Goal: Task Accomplishment & Management: Complete application form

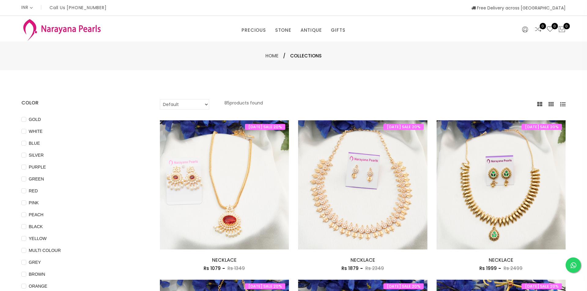
select select "INR"
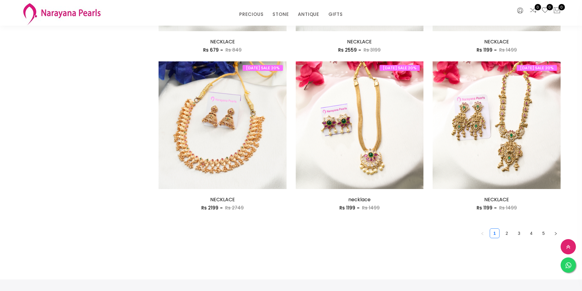
scroll to position [1070, 0]
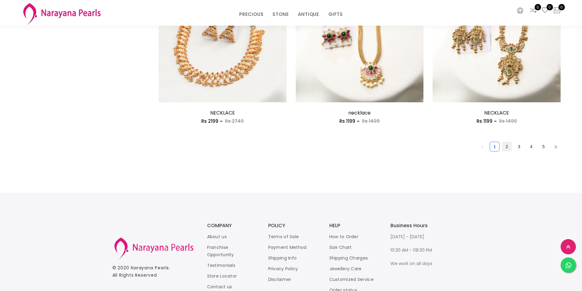
click at [506, 149] on link "2" at bounding box center [506, 146] width 9 height 9
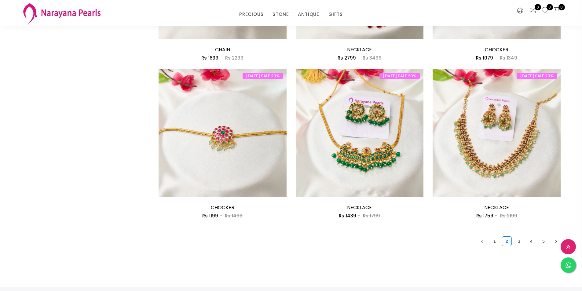
scroll to position [1008, 0]
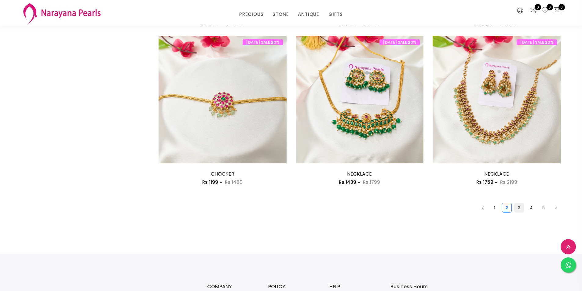
click at [517, 207] on link "3" at bounding box center [519, 207] width 9 height 9
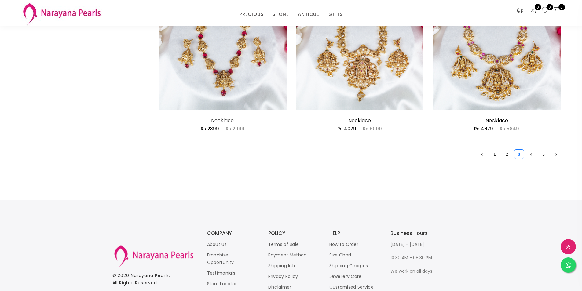
scroll to position [1070, 0]
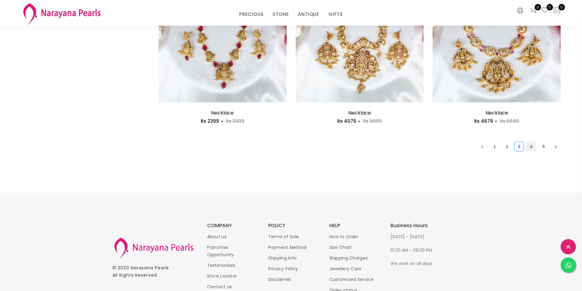
click at [531, 148] on link "4" at bounding box center [531, 146] width 9 height 9
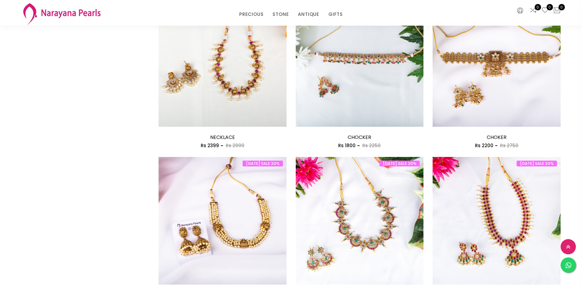
scroll to position [978, 0]
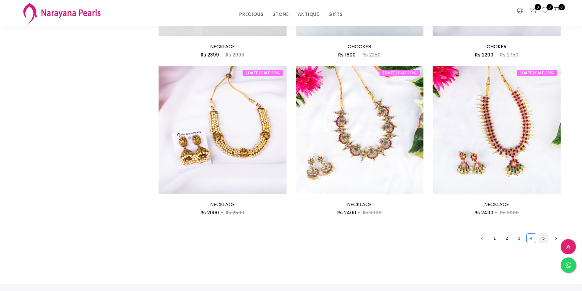
click at [545, 237] on link "5" at bounding box center [543, 238] width 9 height 9
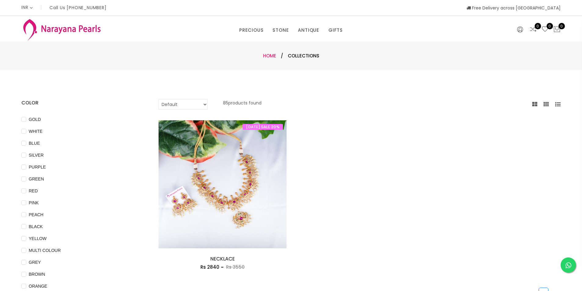
click at [270, 57] on link "Home" at bounding box center [269, 56] width 13 height 6
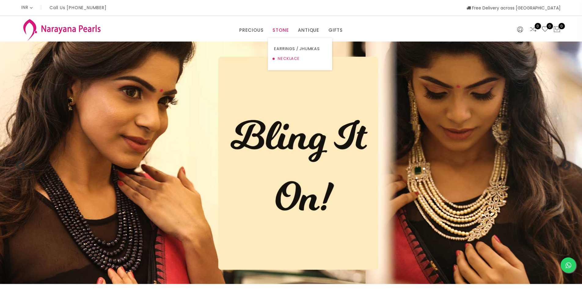
click at [285, 57] on link "NECKLACE" at bounding box center [300, 59] width 52 height 10
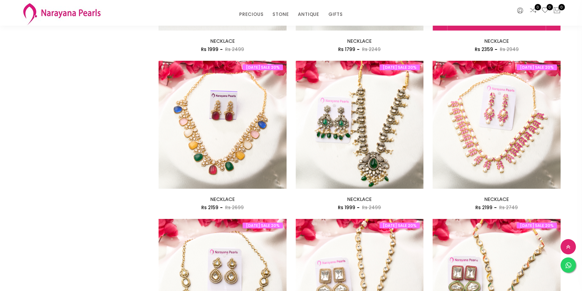
scroll to position [947, 0]
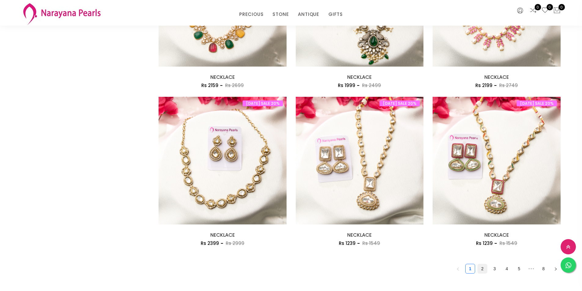
click at [484, 268] on link "2" at bounding box center [482, 268] width 9 height 9
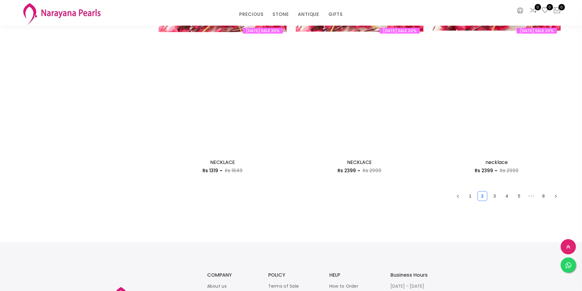
scroll to position [1039, 0]
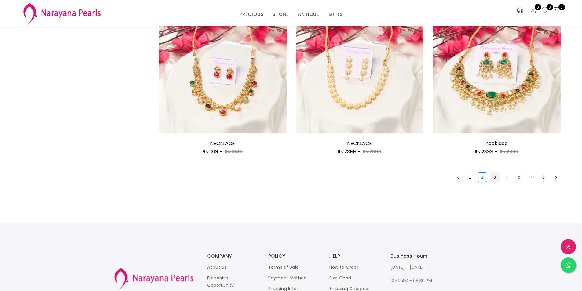
click at [497, 178] on link "3" at bounding box center [494, 177] width 9 height 9
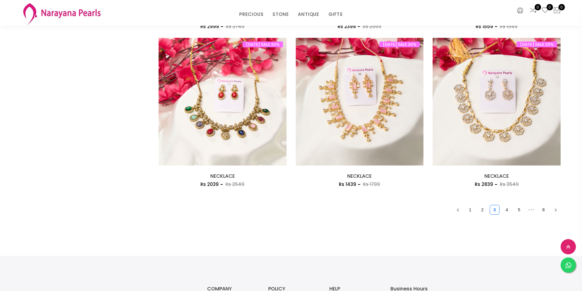
scroll to position [1008, 0]
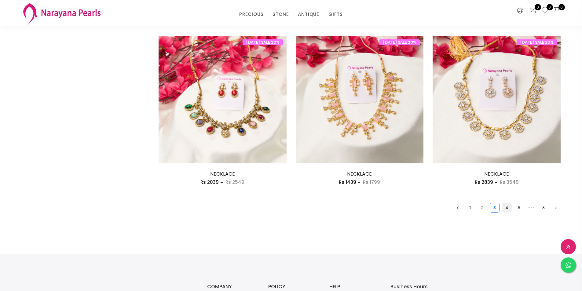
click at [507, 208] on link "4" at bounding box center [506, 207] width 9 height 9
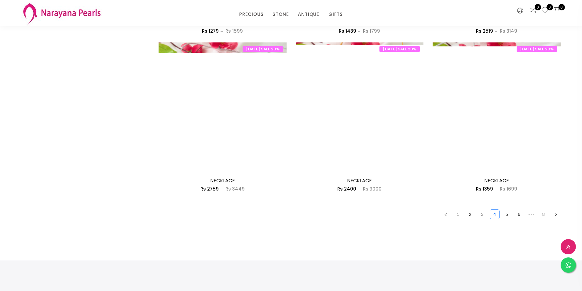
scroll to position [1008, 0]
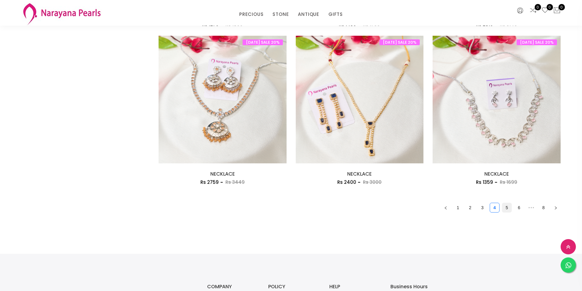
click at [506, 209] on link "5" at bounding box center [506, 207] width 9 height 9
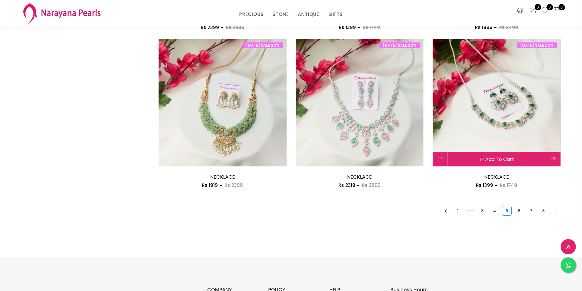
scroll to position [1008, 0]
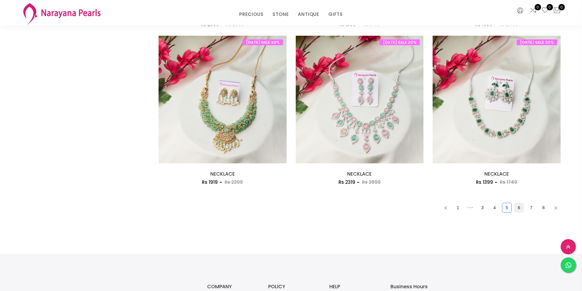
click at [521, 208] on link "6" at bounding box center [519, 207] width 9 height 9
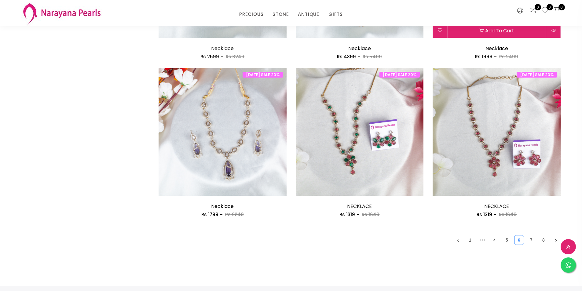
scroll to position [978, 0]
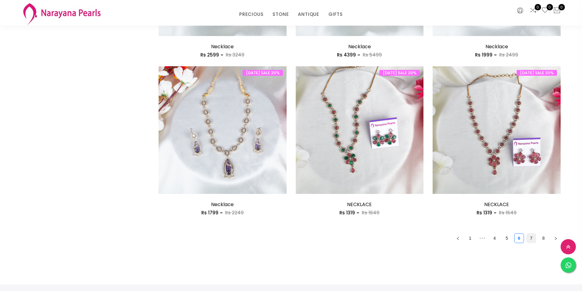
click at [530, 237] on link "7" at bounding box center [531, 238] width 9 height 9
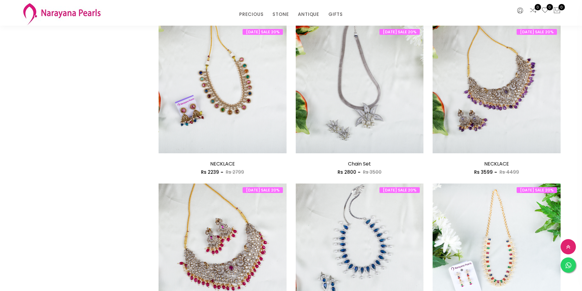
scroll to position [703, 0]
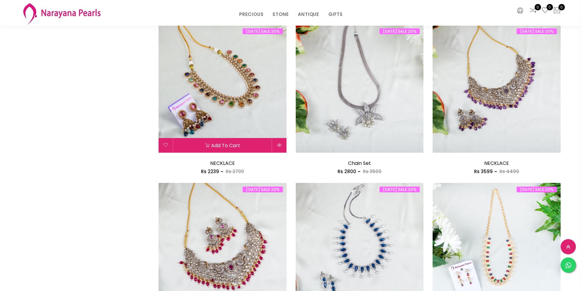
click at [236, 97] on img at bounding box center [223, 89] width 128 height 128
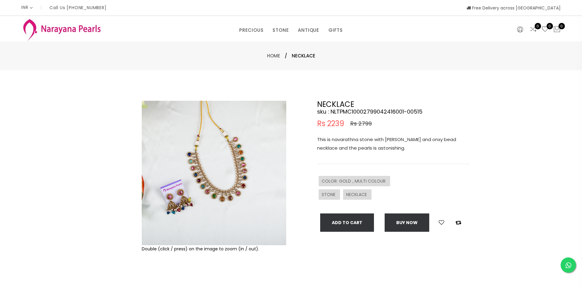
click at [268, 166] on img at bounding box center [214, 173] width 145 height 145
click at [203, 156] on img at bounding box center [214, 173] width 145 height 145
click at [176, 213] on img at bounding box center [214, 173] width 145 height 145
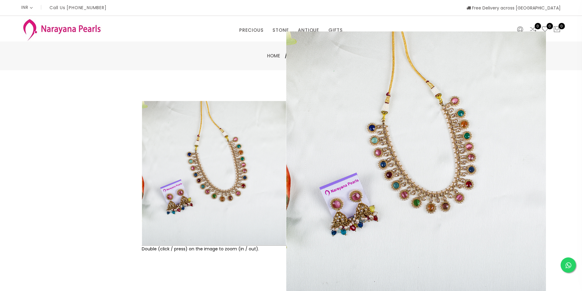
click at [409, 174] on div "NECKLACE sku : NLTPMC10002799042416001-00515 Rs 2239 Rs 2799 This is navarathna…" at bounding box center [393, 166] width 153 height 131
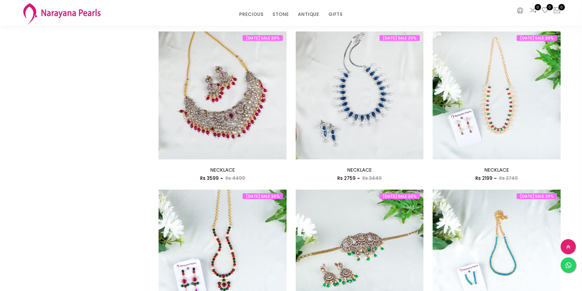
scroll to position [945, 0]
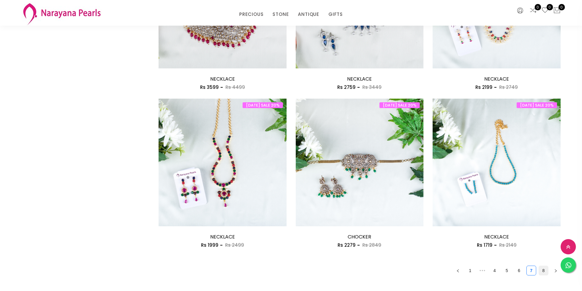
click at [541, 270] on link "8" at bounding box center [543, 270] width 9 height 9
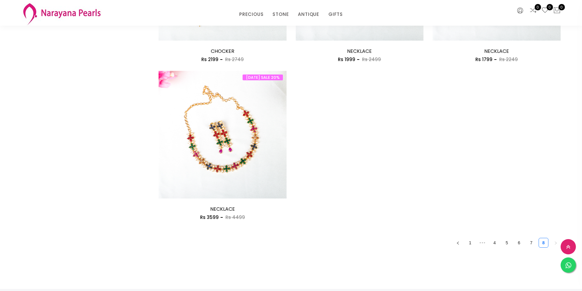
scroll to position [428, 0]
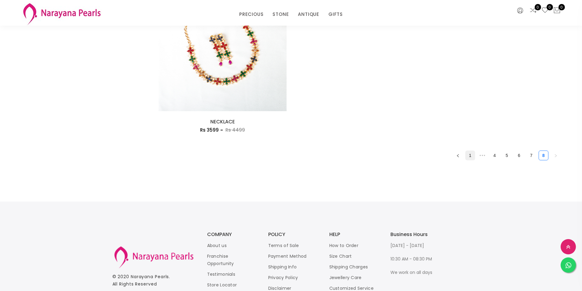
click at [471, 156] on link "1" at bounding box center [470, 155] width 9 height 9
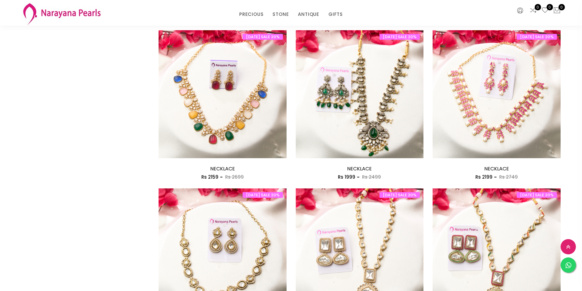
scroll to position [1008, 0]
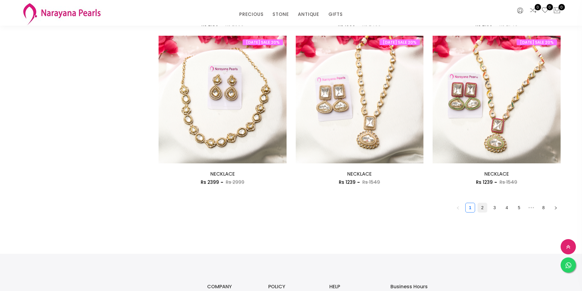
click at [484, 209] on link "2" at bounding box center [482, 207] width 9 height 9
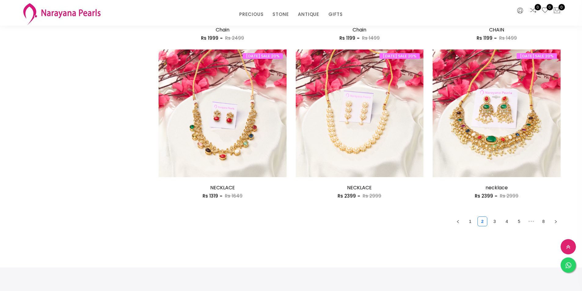
scroll to position [1008, 0]
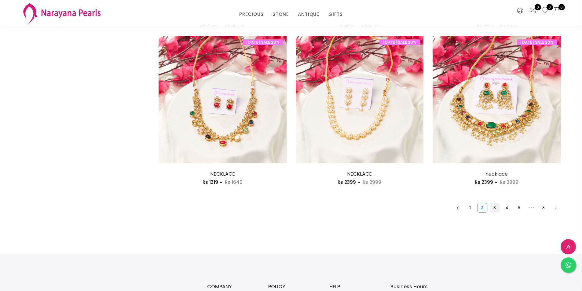
click at [496, 208] on link "3" at bounding box center [494, 207] width 9 height 9
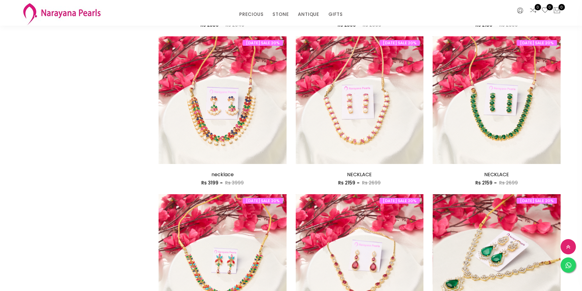
scroll to position [458, 0]
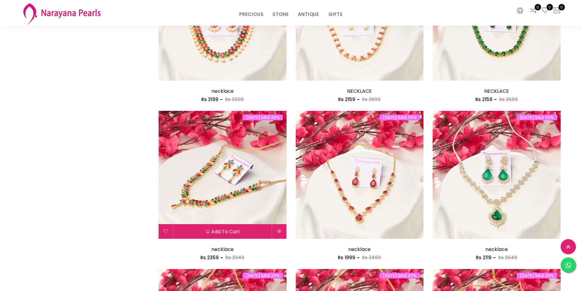
click at [248, 211] on img at bounding box center [223, 175] width 128 height 128
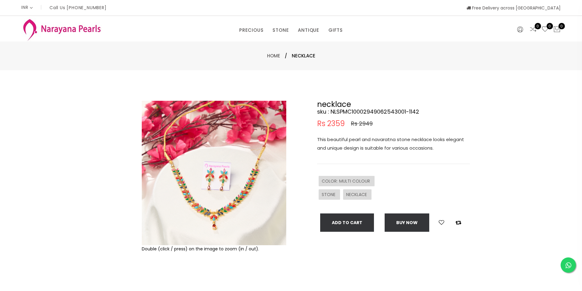
click at [232, 182] on img at bounding box center [214, 173] width 145 height 145
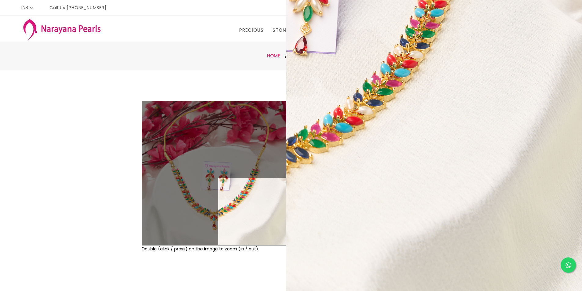
click at [274, 53] on link "Home" at bounding box center [273, 56] width 13 height 6
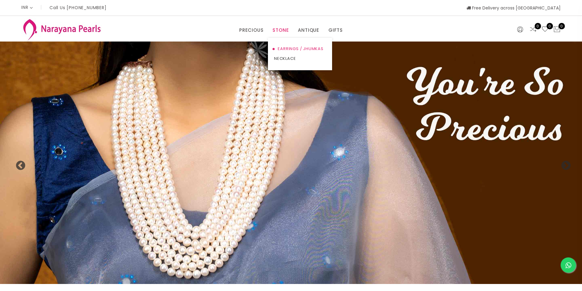
click at [317, 48] on link "EARRINGS / JHUMKAS" at bounding box center [300, 49] width 52 height 10
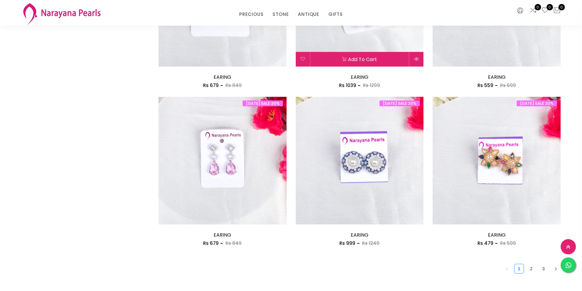
scroll to position [1100, 0]
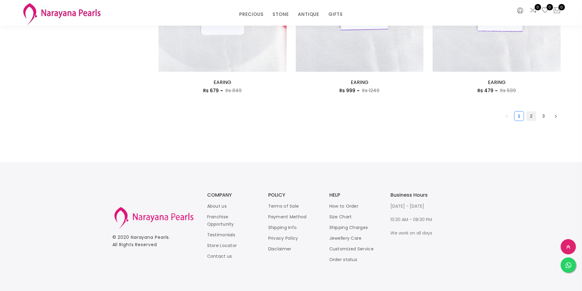
click at [530, 115] on link "2" at bounding box center [531, 116] width 9 height 9
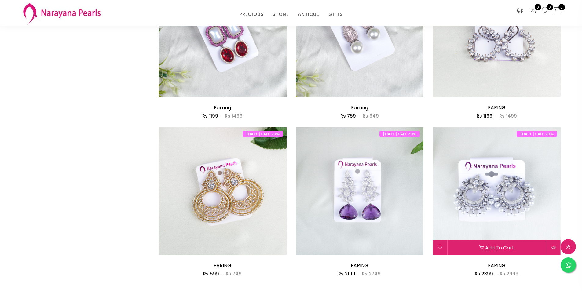
scroll to position [1100, 0]
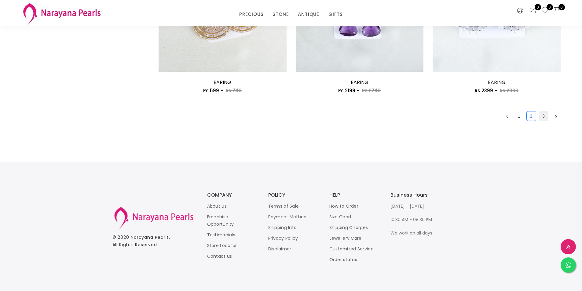
click at [545, 116] on link "3" at bounding box center [543, 116] width 9 height 9
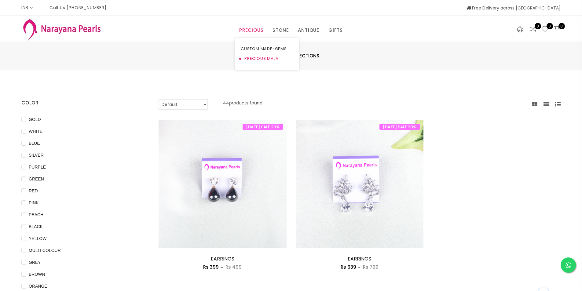
click at [259, 61] on link "PRECIOUS MALA" at bounding box center [267, 59] width 52 height 10
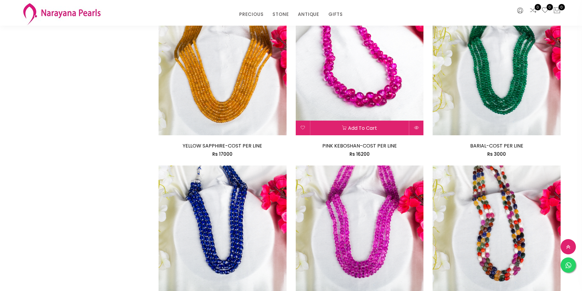
scroll to position [978, 0]
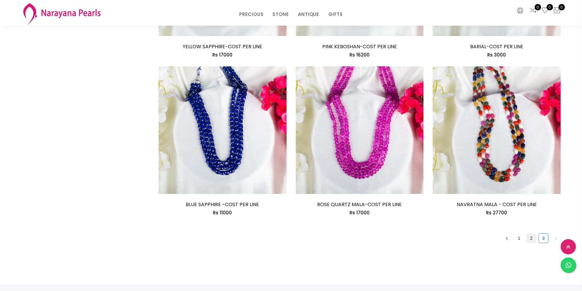
click at [532, 238] on link "2" at bounding box center [531, 238] width 9 height 9
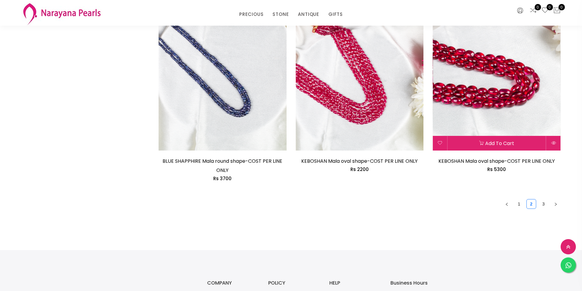
scroll to position [1039, 0]
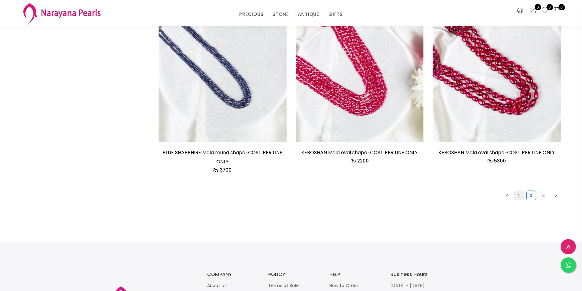
click at [518, 195] on link "1" at bounding box center [519, 195] width 9 height 9
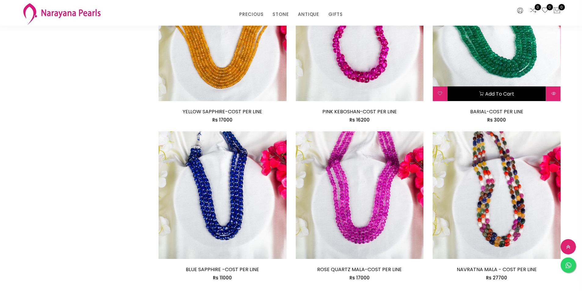
scroll to position [978, 0]
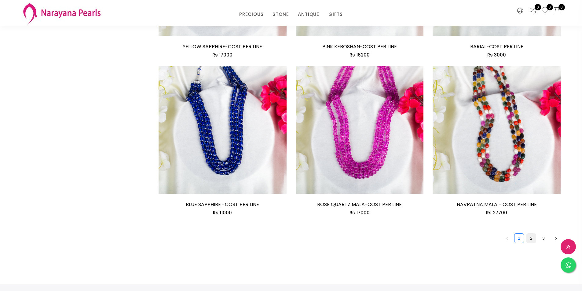
click at [530, 236] on link "2" at bounding box center [531, 238] width 9 height 9
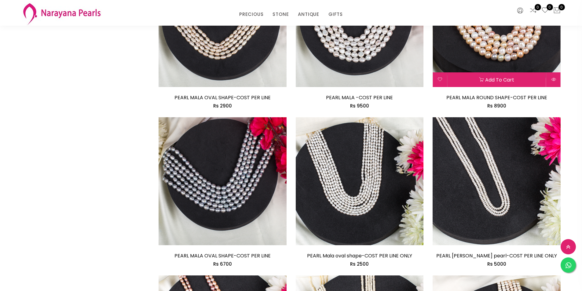
scroll to position [458, 0]
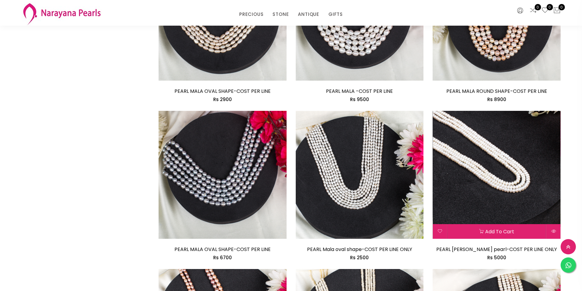
click at [486, 158] on img at bounding box center [497, 175] width 128 height 128
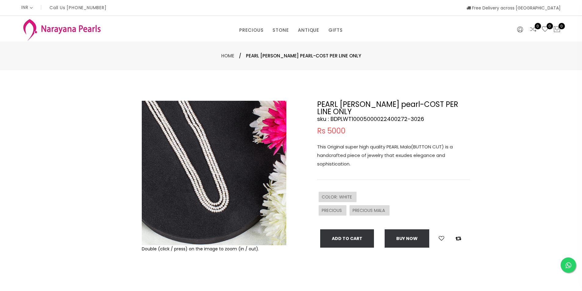
click at [232, 174] on img at bounding box center [214, 173] width 145 height 145
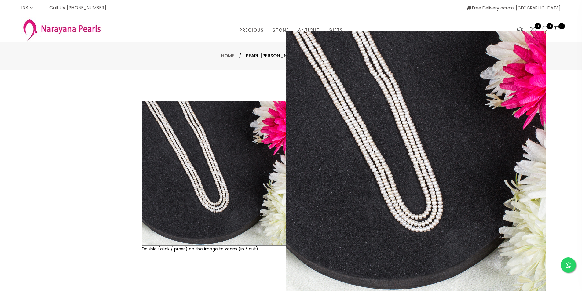
click at [175, 205] on img at bounding box center [214, 173] width 145 height 145
click at [403, 127] on div "Rs 5000" at bounding box center [393, 130] width 153 height 7
click at [199, 25] on div "PRECIOUS CUSTOM MADE-GEMS PRECIOUS [PERSON_NAME] EARRINGS / JHUMKAS NECKLACE AN…" at bounding box center [291, 29] width 366 height 12
click at [172, 56] on div "Home / PEARL [PERSON_NAME] pearl-COST PER LINE ONLY" at bounding box center [291, 55] width 358 height 7
click at [172, 55] on div "Home / PEARL [PERSON_NAME] pearl-COST PER LINE ONLY" at bounding box center [291, 55] width 358 height 7
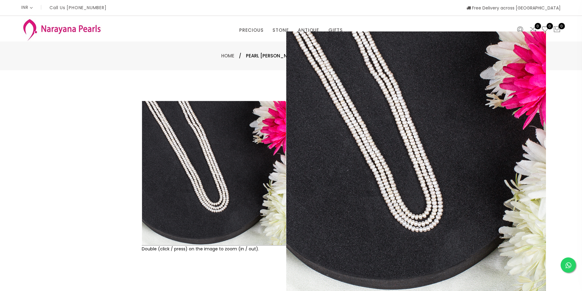
click at [203, 199] on img at bounding box center [214, 173] width 145 height 145
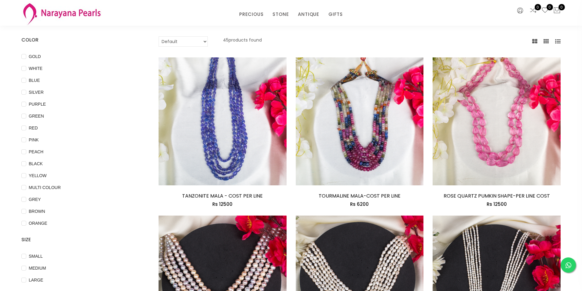
scroll to position [31, 0]
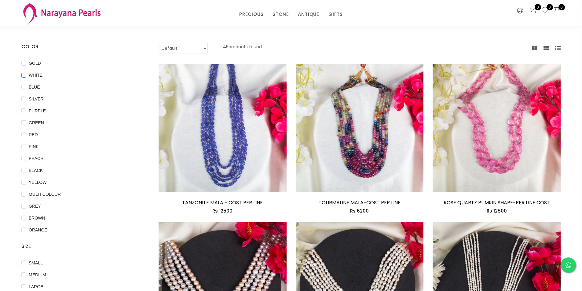
click at [24, 75] on input "WHITE" at bounding box center [23, 80] width 5 height 14
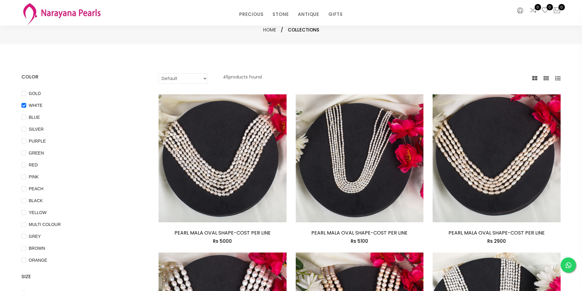
scroll to position [0, 0]
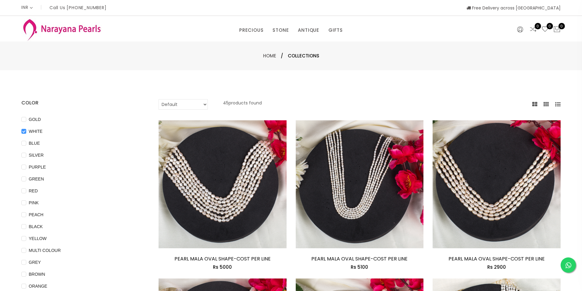
click at [23, 132] on input "WHITE" at bounding box center [23, 136] width 5 height 14
checkbox input "false"
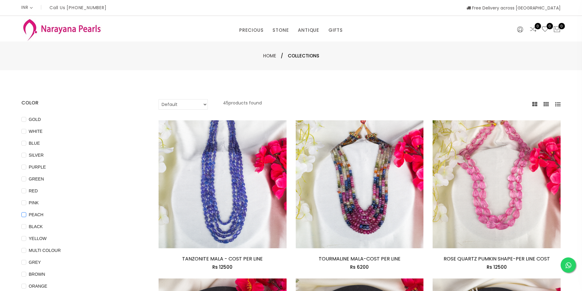
click at [24, 216] on input "PEACH" at bounding box center [23, 219] width 5 height 14
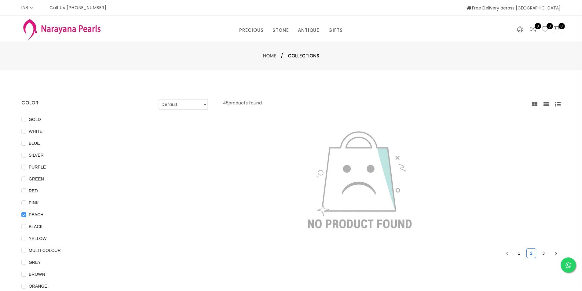
click at [24, 216] on input "PEACH" at bounding box center [23, 219] width 5 height 14
checkbox input "false"
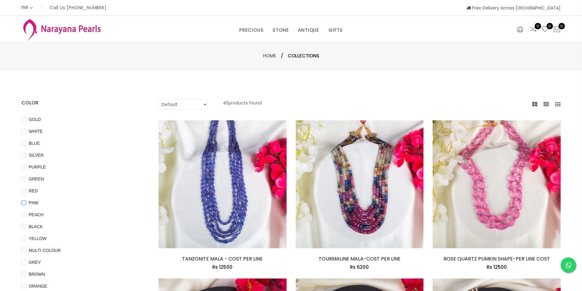
click at [23, 203] on input "PINK" at bounding box center [23, 207] width 5 height 14
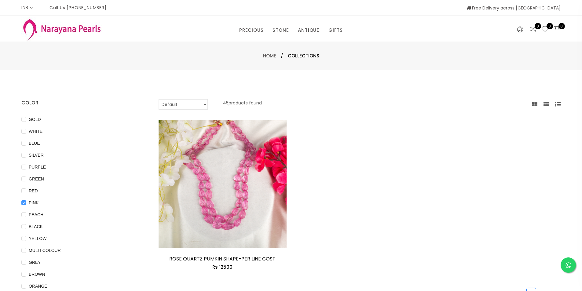
click at [23, 203] on input "PINK" at bounding box center [23, 207] width 5 height 14
checkbox input "false"
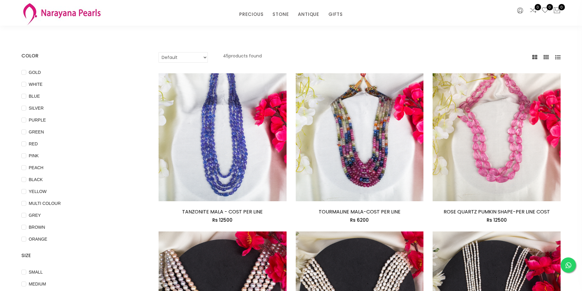
scroll to position [31, 0]
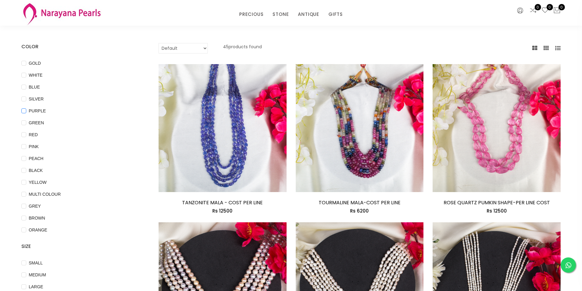
click at [26, 112] on input "PURPLE" at bounding box center [23, 115] width 5 height 14
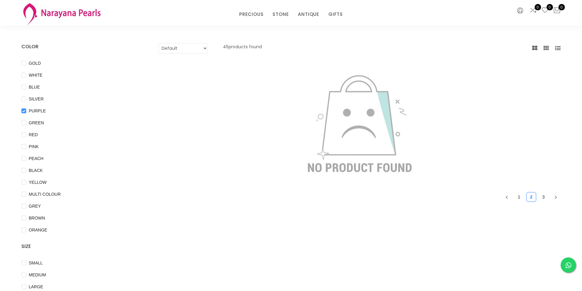
click at [26, 112] on input "PURPLE" at bounding box center [23, 115] width 5 height 14
checkbox input "false"
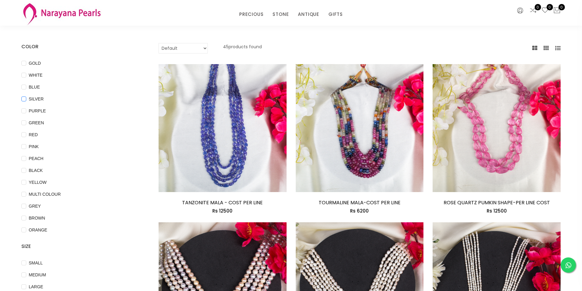
click at [23, 101] on input "SILVER" at bounding box center [23, 104] width 5 height 14
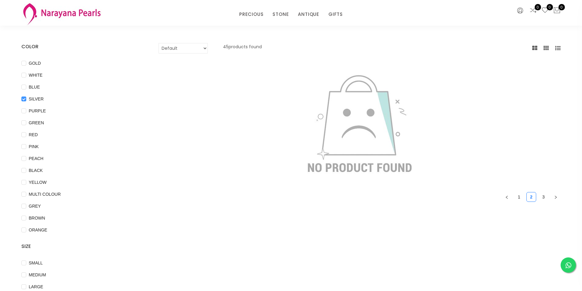
click at [23, 101] on input "SILVER" at bounding box center [23, 104] width 5 height 14
checkbox input "false"
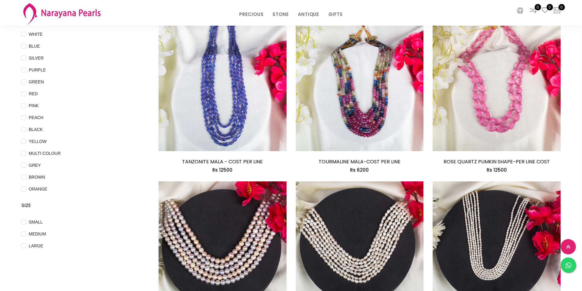
scroll to position [153, 0]
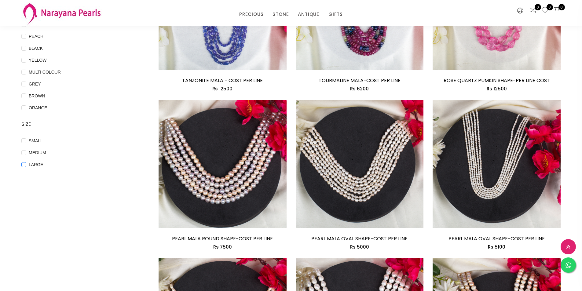
click at [24, 166] on input "LARGE" at bounding box center [23, 169] width 5 height 14
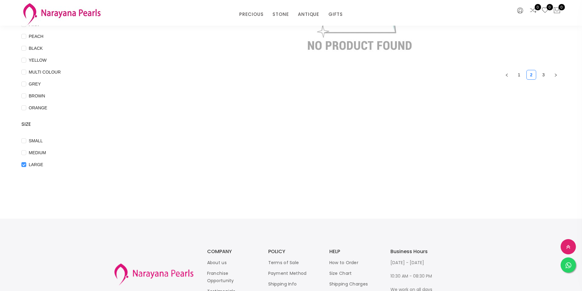
click at [24, 166] on input "LARGE" at bounding box center [23, 169] width 5 height 14
checkbox input "false"
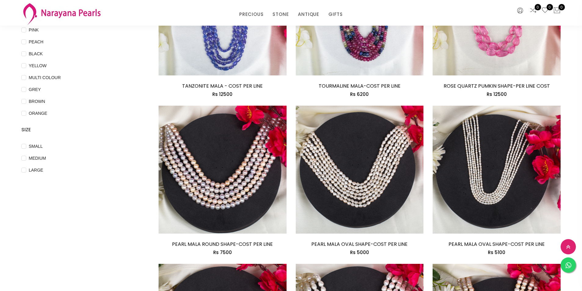
scroll to position [0, 0]
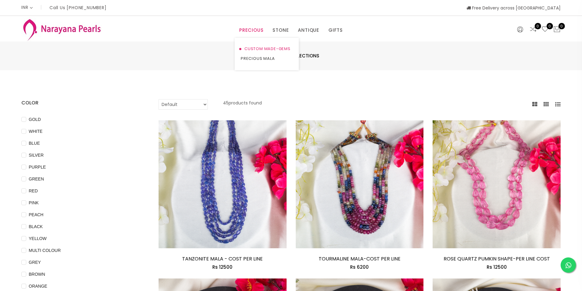
click at [260, 50] on link "CUSTOM MADE-GEMS" at bounding box center [267, 49] width 52 height 10
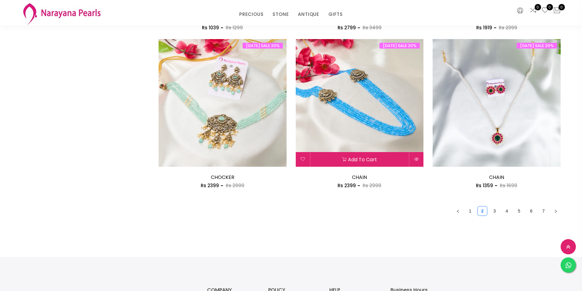
scroll to position [1008, 0]
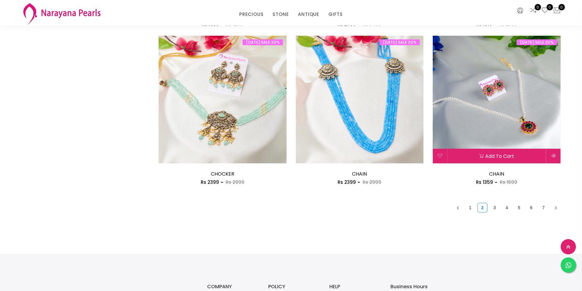
click at [486, 97] on img at bounding box center [497, 100] width 128 height 128
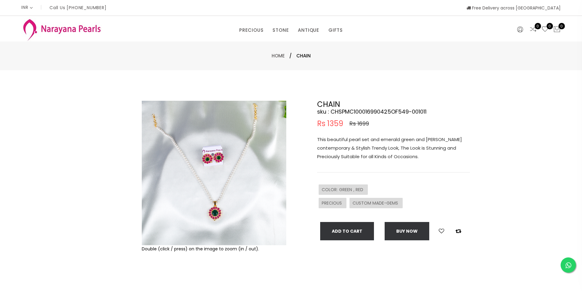
click at [234, 177] on img at bounding box center [214, 173] width 145 height 145
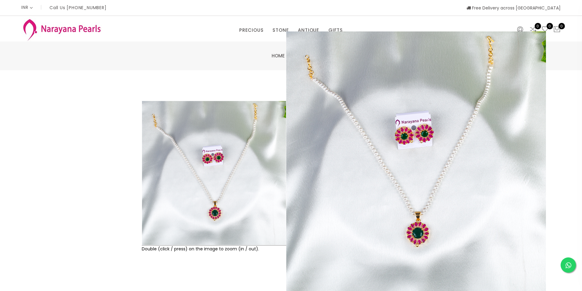
click at [426, 187] on div "COLOR : GREEN , RED" at bounding box center [393, 189] width 153 height 13
click at [146, 155] on img at bounding box center [214, 173] width 145 height 145
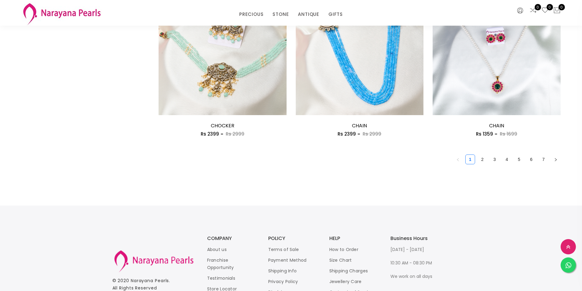
scroll to position [1068, 0]
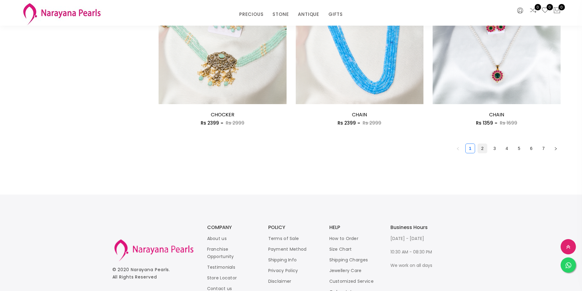
click at [481, 149] on link "2" at bounding box center [482, 148] width 9 height 9
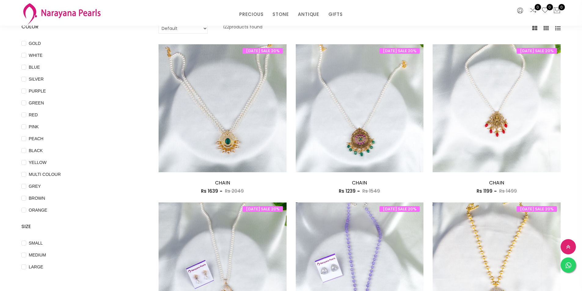
scroll to position [153, 0]
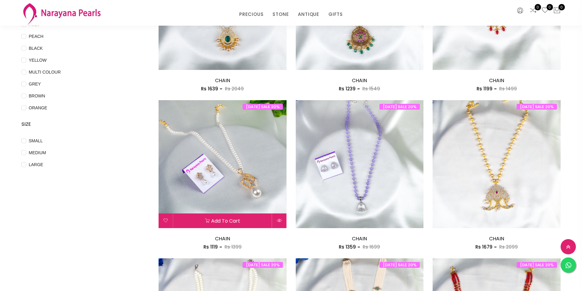
click at [224, 165] on img at bounding box center [223, 164] width 128 height 128
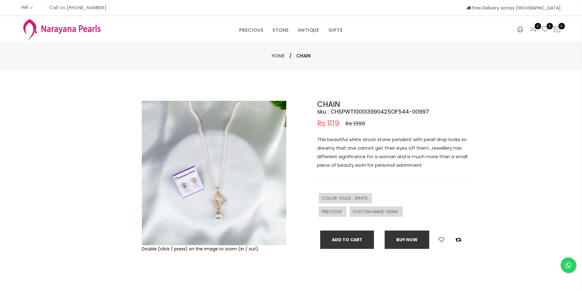
click at [224, 165] on img at bounding box center [214, 173] width 145 height 145
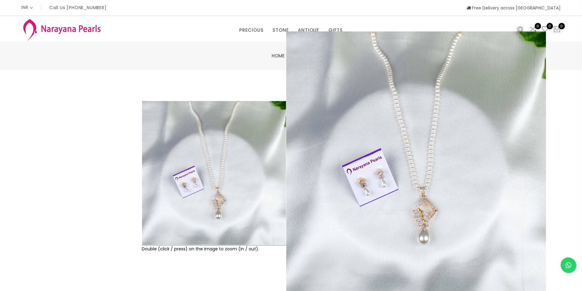
click at [402, 179] on div "This beautiful white zircon stone pendent with pearl drop looks so dreamy that …" at bounding box center [393, 158] width 153 height 46
click at [273, 165] on img at bounding box center [214, 173] width 145 height 145
click at [388, 195] on div "COLOR : GOLD , WHITE" at bounding box center [393, 198] width 153 height 13
click at [237, 158] on img at bounding box center [214, 173] width 145 height 145
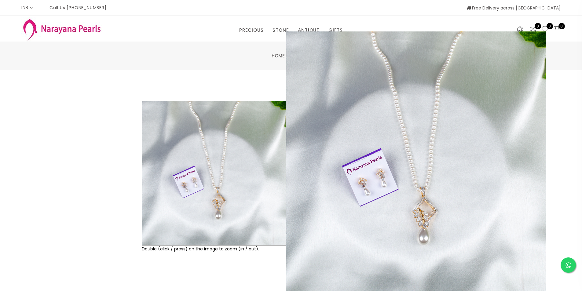
click at [237, 158] on img at bounding box center [214, 173] width 145 height 145
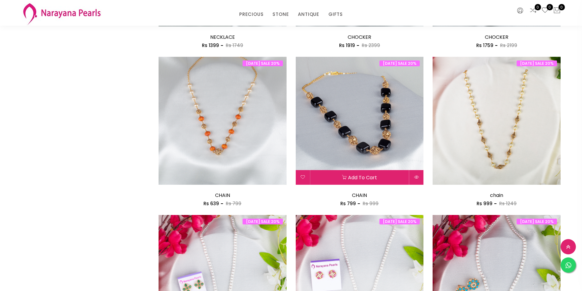
scroll to position [947, 0]
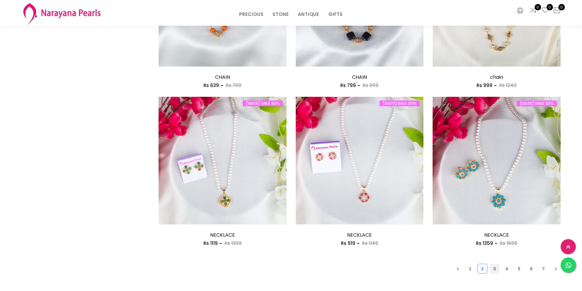
click at [496, 266] on link "3" at bounding box center [494, 268] width 9 height 9
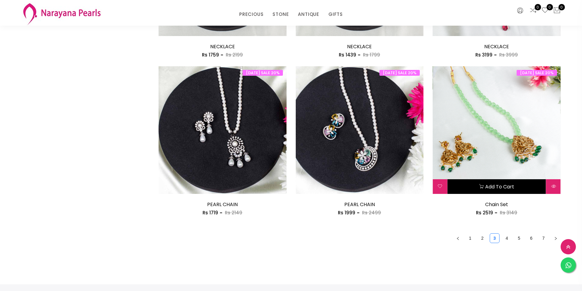
scroll to position [947, 0]
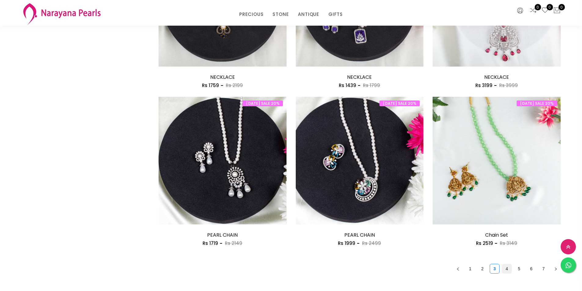
click at [504, 270] on link "4" at bounding box center [506, 268] width 9 height 9
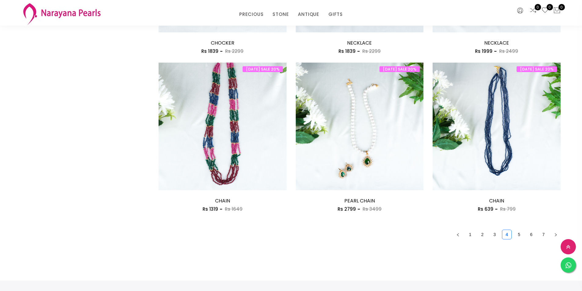
scroll to position [1070, 0]
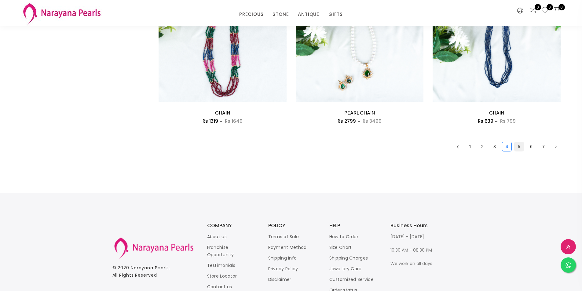
click at [516, 145] on link "5" at bounding box center [519, 146] width 9 height 9
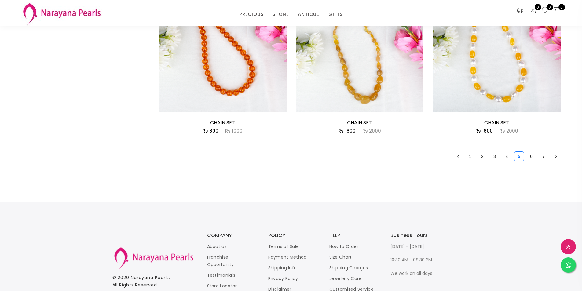
scroll to position [1103, 0]
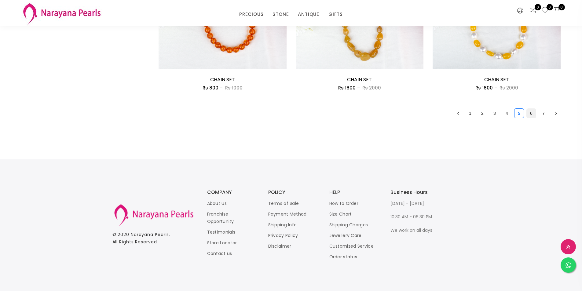
click at [531, 116] on link "6" at bounding box center [531, 113] width 9 height 9
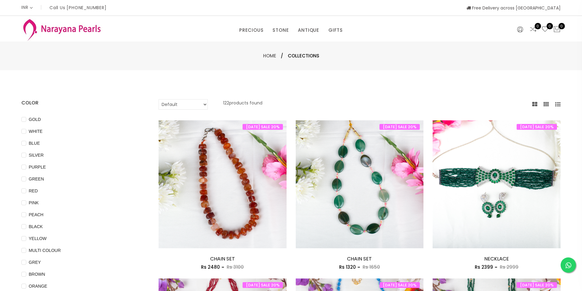
click at [43, 27] on img at bounding box center [61, 29] width 81 height 24
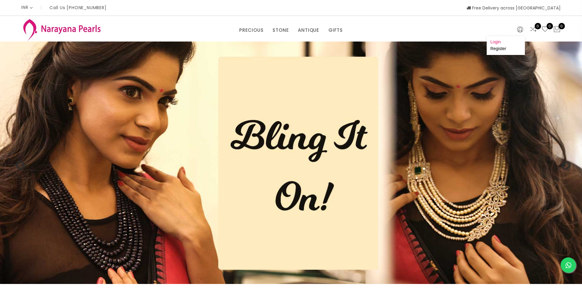
click at [496, 42] on link "Login" at bounding box center [495, 41] width 10 height 5
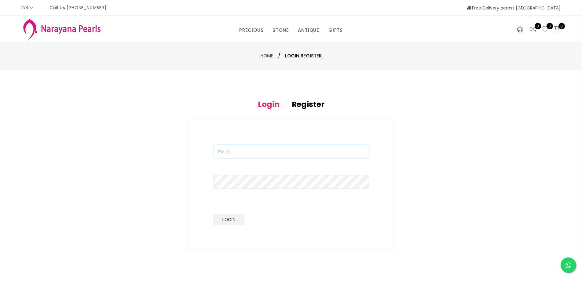
click at [237, 153] on input "text" at bounding box center [291, 152] width 156 height 14
type input "[EMAIL_ADDRESS][DOMAIN_NAME]"
click at [308, 56] on span "Login Register" at bounding box center [303, 55] width 37 height 7
click at [305, 105] on h4 "Register" at bounding box center [308, 104] width 33 height 7
drag, startPoint x: 230, startPoint y: 151, endPoint x: 242, endPoint y: 151, distance: 11.6
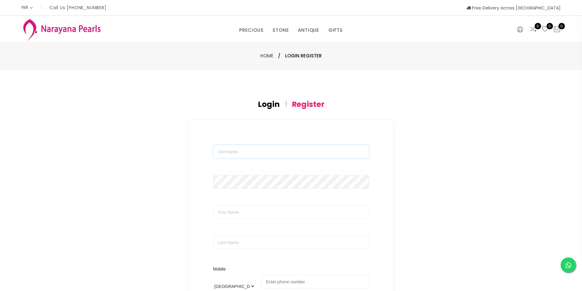
click at [230, 151] on input "text" at bounding box center [291, 152] width 156 height 14
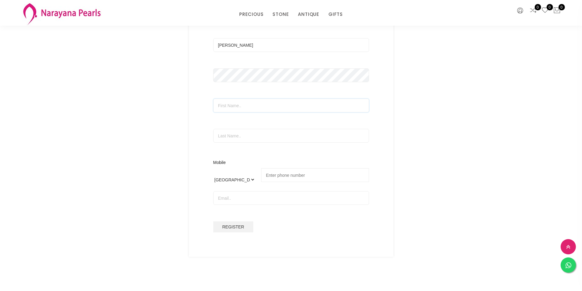
scroll to position [61, 0]
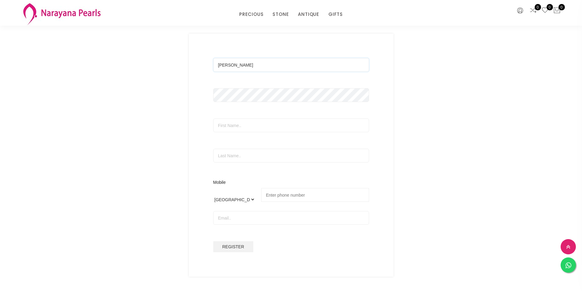
drag, startPoint x: 198, startPoint y: 67, endPoint x: 148, endPoint y: 67, distance: 50.4
click at [148, 67] on div "Login Register [EMAIL_ADDRESS][DOMAIN_NAME] Login [PERSON_NAME] [GEOGRAPHIC_DAT…" at bounding box center [291, 145] width 367 height 263
type input "[EMAIL_ADDRESS][DOMAIN_NAME]"
click at [240, 122] on input "text" at bounding box center [291, 126] width 156 height 14
type input "[PERSON_NAME]"
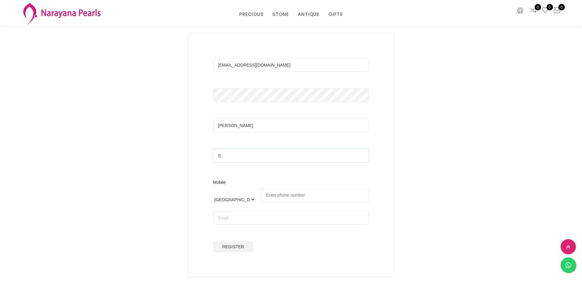
type input "S"
drag, startPoint x: 206, startPoint y: 182, endPoint x: 226, endPoint y: 182, distance: 19.6
click at [206, 182] on div "[EMAIL_ADDRESS][DOMAIN_NAME] [PERSON_NAME] S Mobile International [GEOGRAPHIC_D…" at bounding box center [291, 155] width 205 height 243
click at [272, 195] on input "tel" at bounding box center [315, 195] width 108 height 14
type input "86677 39904"
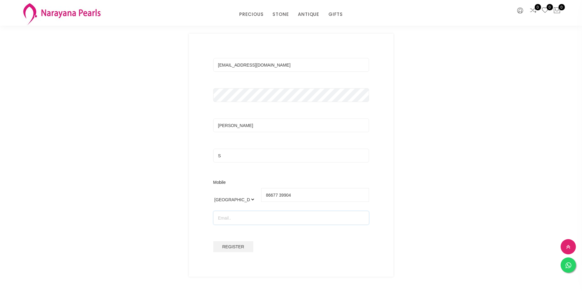
click at [236, 222] on input "email" at bounding box center [291, 218] width 156 height 14
type input "[EMAIL_ADDRESS][DOMAIN_NAME]"
click at [530, 232] on div "Login Register [EMAIL_ADDRESS][DOMAIN_NAME] Login [EMAIL_ADDRESS][DOMAIN_NAME] …" at bounding box center [291, 145] width 582 height 324
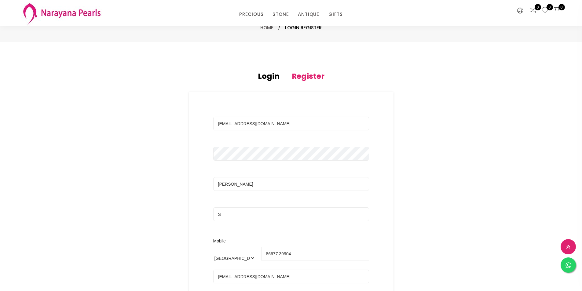
scroll to position [0, 0]
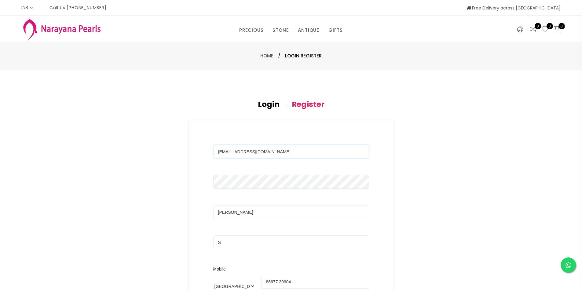
click at [294, 152] on input "[EMAIL_ADDRESS][DOMAIN_NAME]" at bounding box center [291, 152] width 156 height 14
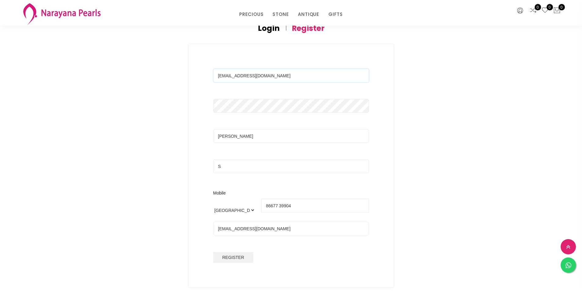
scroll to position [92, 0]
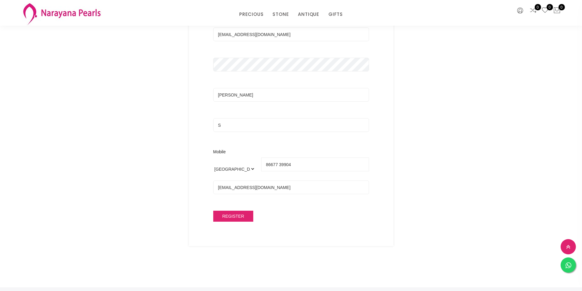
click at [240, 216] on span "Register" at bounding box center [233, 216] width 22 height 5
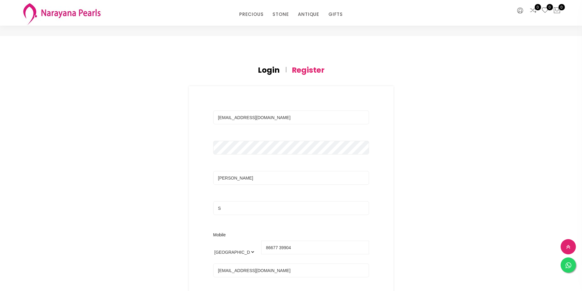
scroll to position [0, 0]
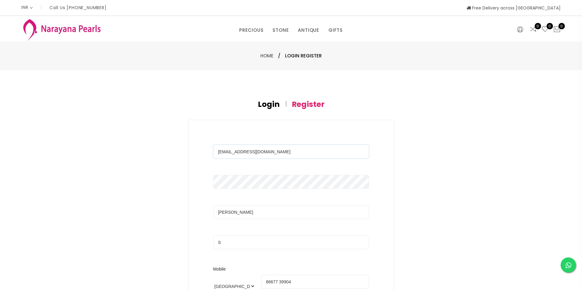
drag, startPoint x: 289, startPoint y: 153, endPoint x: 205, endPoint y: 139, distance: 84.9
click at [205, 139] on div "[EMAIL_ADDRESS][DOMAIN_NAME] [PERSON_NAME] S Mobile International [GEOGRAPHIC_D…" at bounding box center [291, 241] width 205 height 243
type input "j"
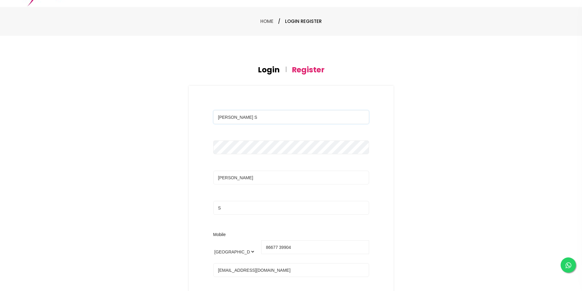
scroll to position [183, 0]
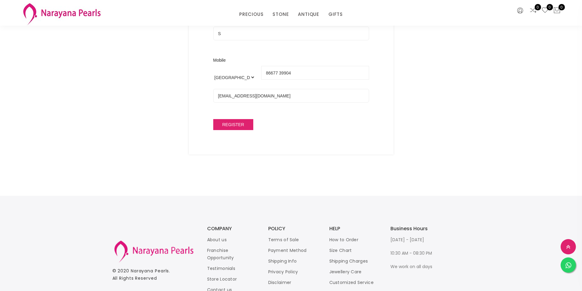
type input "[PERSON_NAME] S"
click at [242, 123] on button "Register" at bounding box center [233, 124] width 40 height 11
